Goal: Task Accomplishment & Management: Complete application form

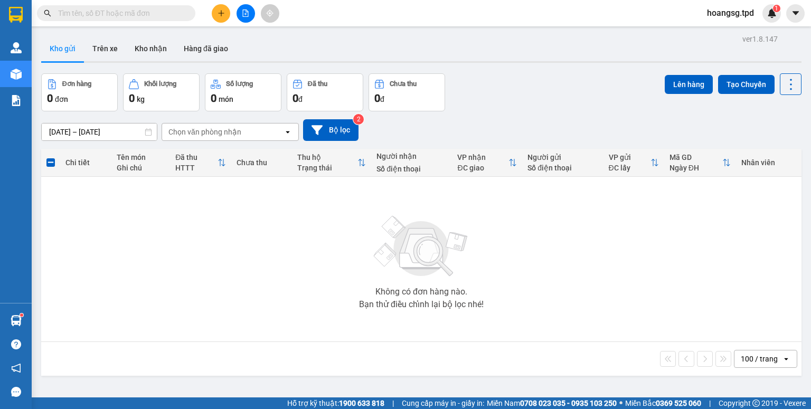
click at [92, 13] on input "text" at bounding box center [120, 13] width 125 height 12
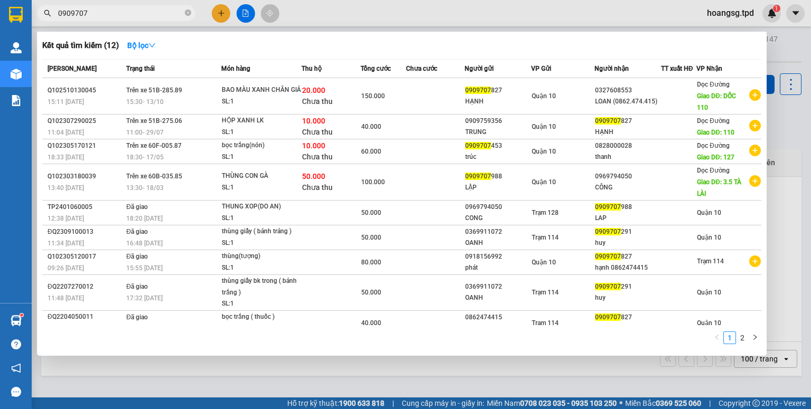
type input "0909707"
click at [208, 14] on div at bounding box center [405, 204] width 811 height 409
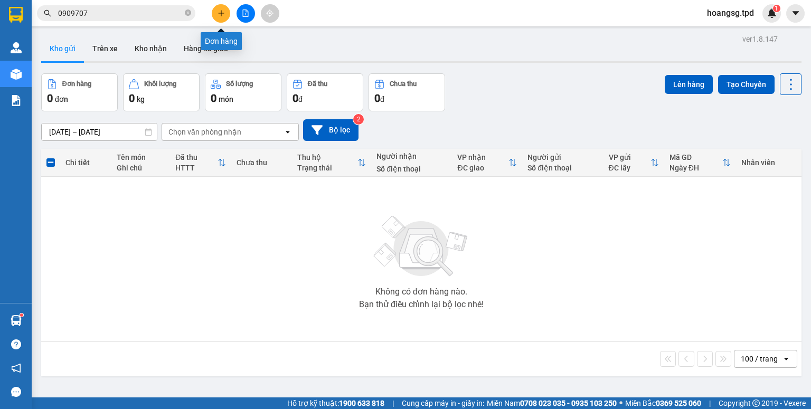
click at [224, 8] on button at bounding box center [221, 13] width 18 height 18
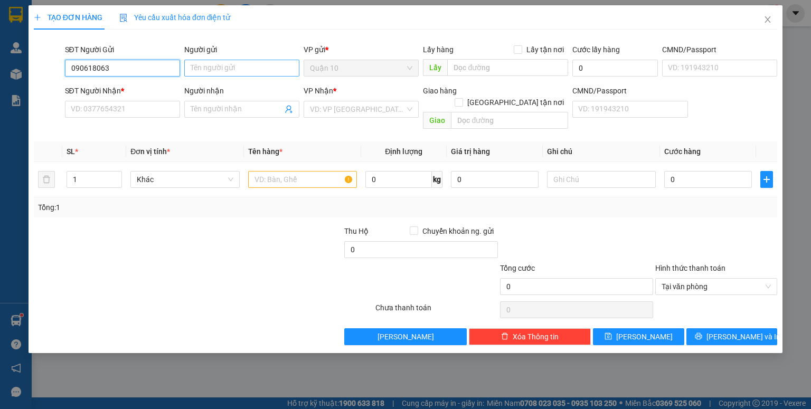
type input "0906180639"
click at [152, 70] on input "0906180639" at bounding box center [122, 68] width 115 height 17
click at [154, 89] on div "0906180639 - THƯƠNG TRẠM SG" at bounding box center [128, 89] width 114 height 12
type input "THƯƠNG TRẠM SG"
type input "0907696900"
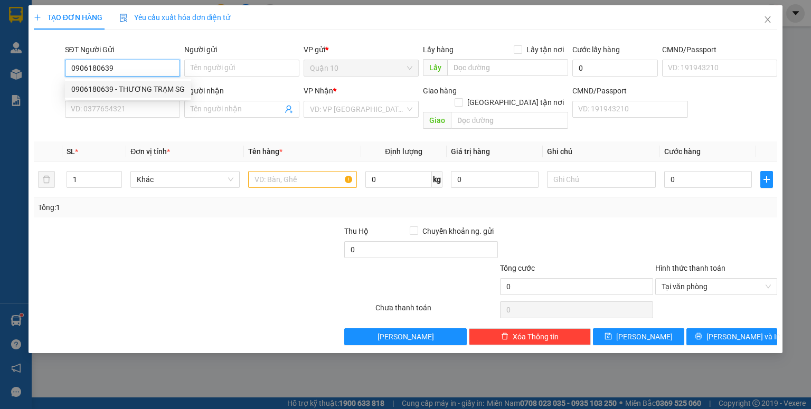
type input "chị nghĩa"
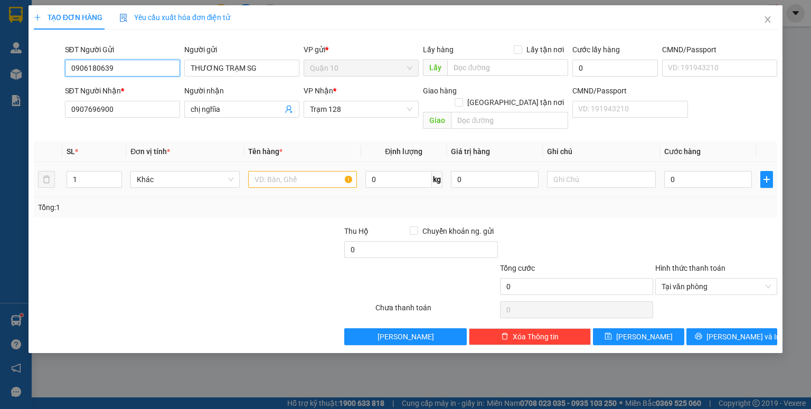
type input "0906180639"
click at [322, 178] on div at bounding box center [302, 179] width 109 height 21
click at [327, 171] on input "text" at bounding box center [302, 179] width 109 height 17
click at [678, 171] on input "0" at bounding box center [708, 179] width 88 height 17
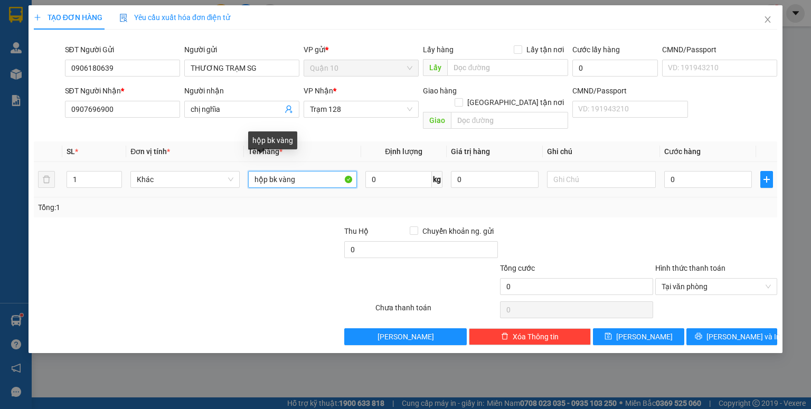
click at [296, 171] on input "hộp bk vàng" at bounding box center [302, 179] width 109 height 17
click at [670, 282] on span "Tại văn phòng" at bounding box center [716, 287] width 109 height 16
type input "hộp bk vàng (đồ MINH vŨ"
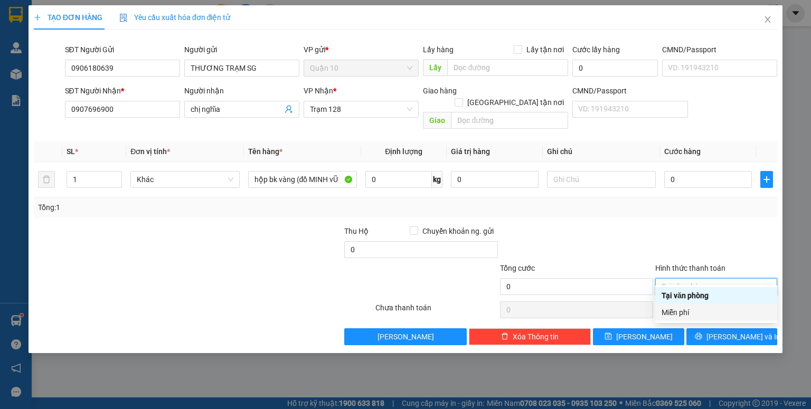
click at [683, 314] on div "Miễn phí" at bounding box center [716, 313] width 109 height 12
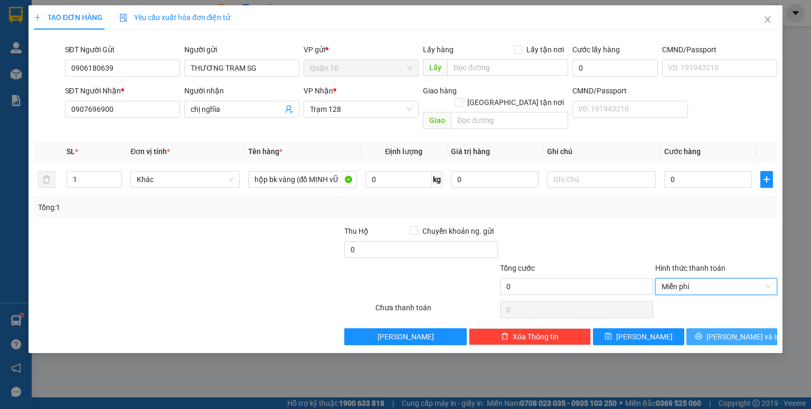
click at [719, 329] on button "[PERSON_NAME] và In" at bounding box center [732, 337] width 91 height 17
